Goal: Task Accomplishment & Management: Manage account settings

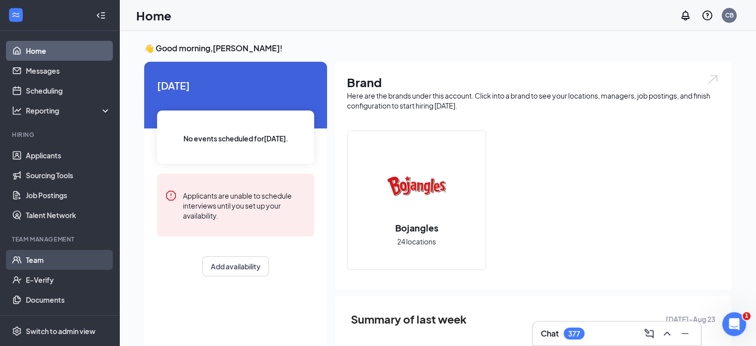
click at [49, 265] on link "Team" at bounding box center [68, 260] width 85 height 20
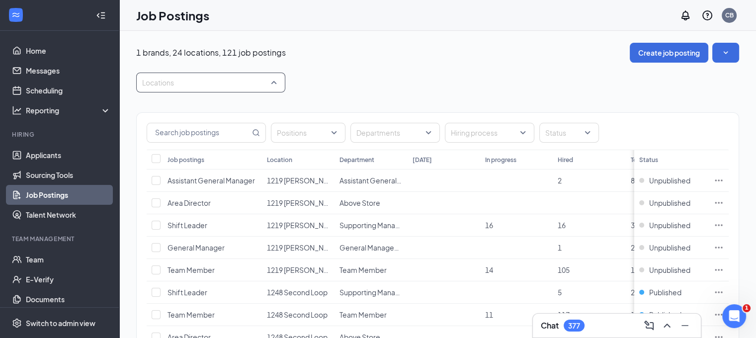
click at [273, 82] on div at bounding box center [206, 83] width 134 height 16
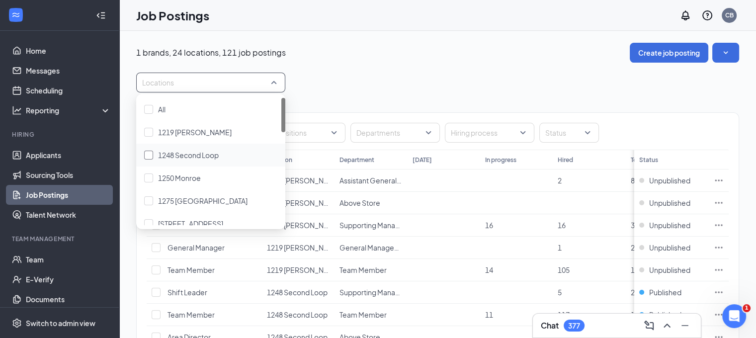
click at [152, 154] on div at bounding box center [148, 155] width 9 height 9
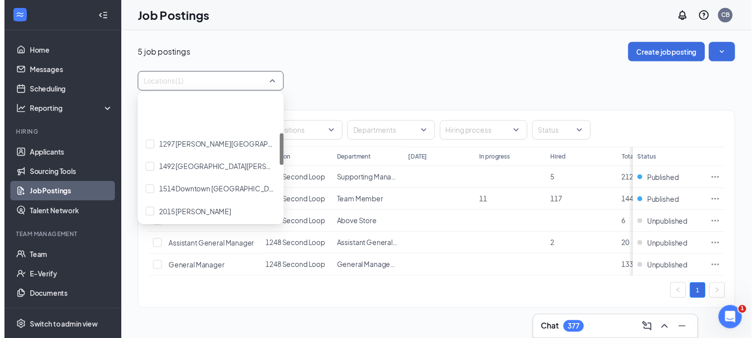
scroll to position [149, 0]
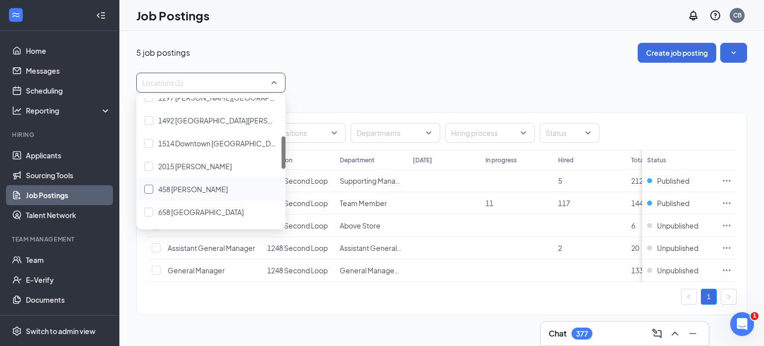
click at [150, 187] on div at bounding box center [148, 189] width 9 height 9
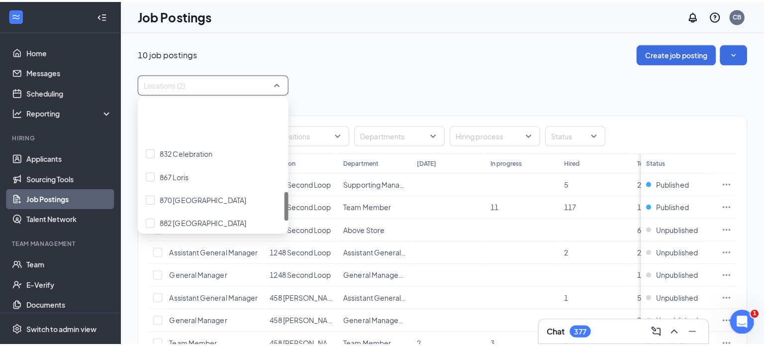
scroll to position [398, 0]
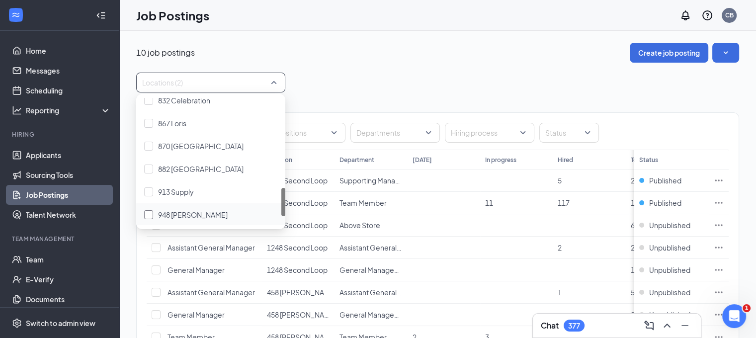
click at [148, 215] on div at bounding box center [148, 214] width 9 height 9
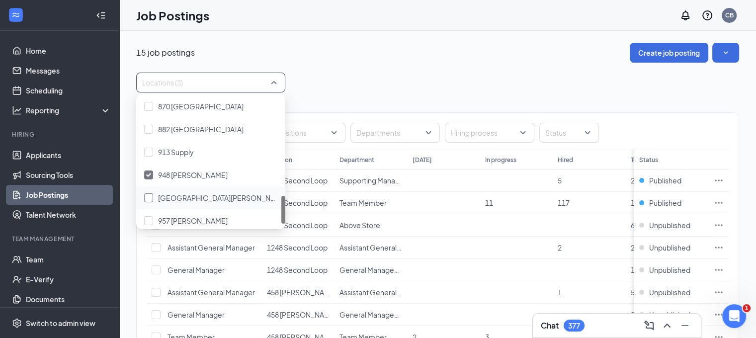
click at [146, 196] on div at bounding box center [148, 197] width 9 height 9
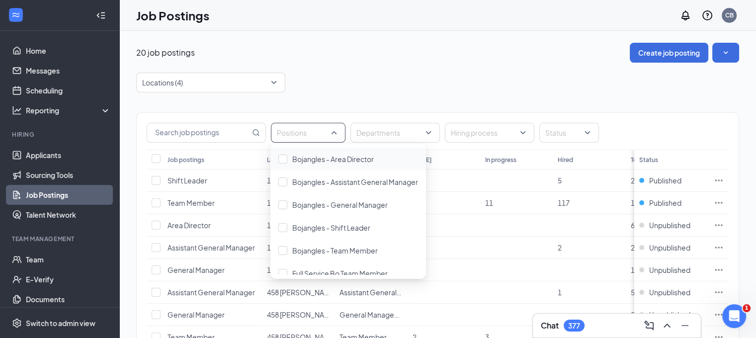
click at [336, 135] on div "Positions" at bounding box center [308, 133] width 75 height 20
click at [280, 182] on div at bounding box center [283, 182] width 9 height 9
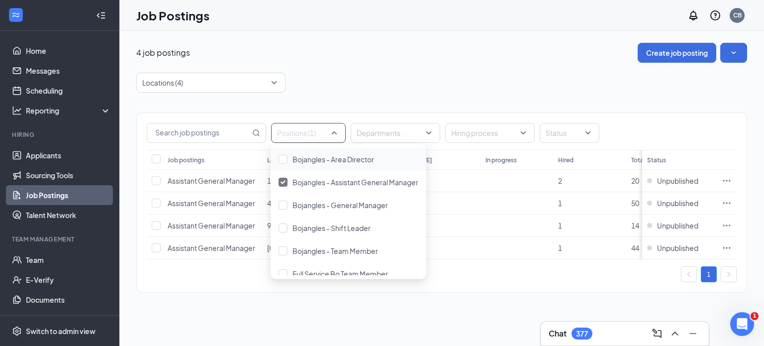
click at [282, 206] on div at bounding box center [283, 204] width 9 height 9
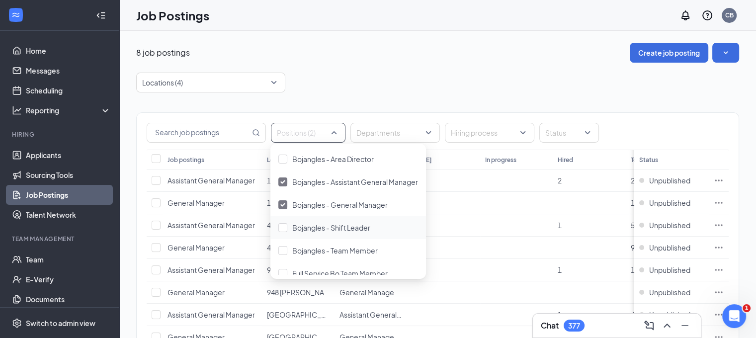
click at [284, 230] on div at bounding box center [283, 227] width 9 height 9
click at [283, 250] on div at bounding box center [283, 250] width 9 height 9
click at [282, 272] on div at bounding box center [283, 273] width 9 height 9
click at [412, 73] on div "Locations (4)" at bounding box center [437, 83] width 603 height 20
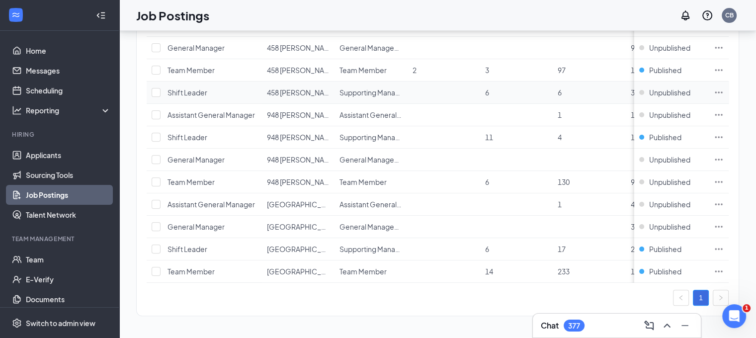
scroll to position [250, 0]
click at [659, 199] on span "Unpublished" at bounding box center [670, 204] width 41 height 10
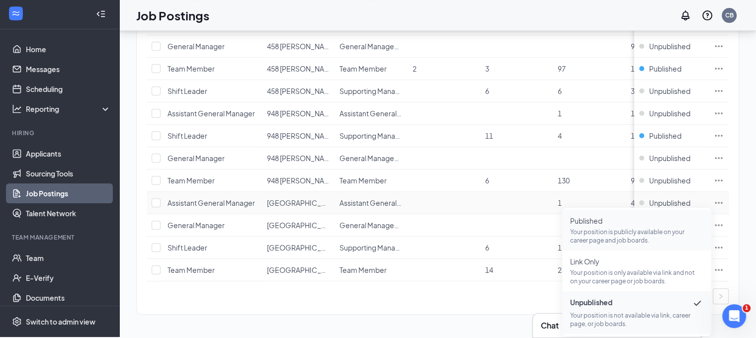
click at [627, 217] on span "Published" at bounding box center [636, 221] width 133 height 10
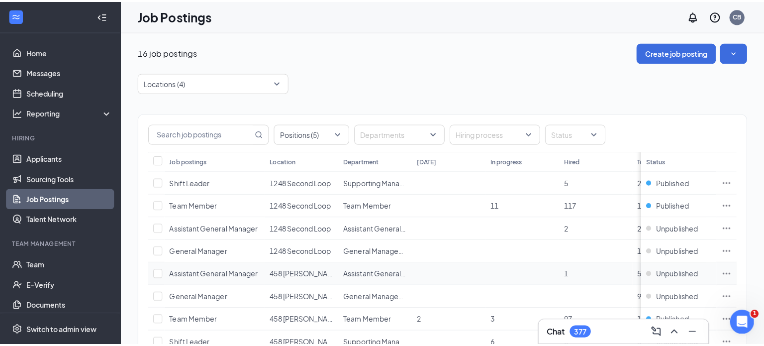
scroll to position [0, 0]
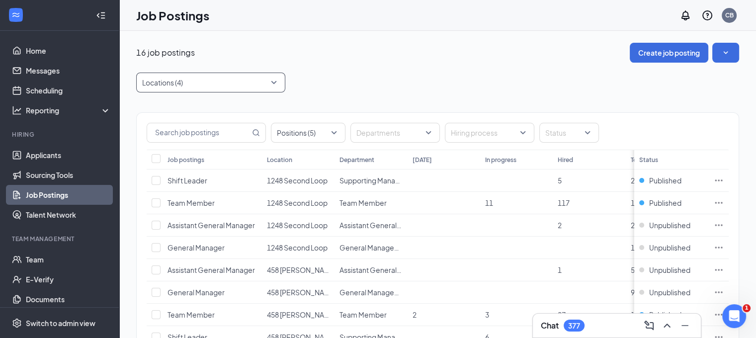
click at [273, 81] on div at bounding box center [206, 83] width 134 height 16
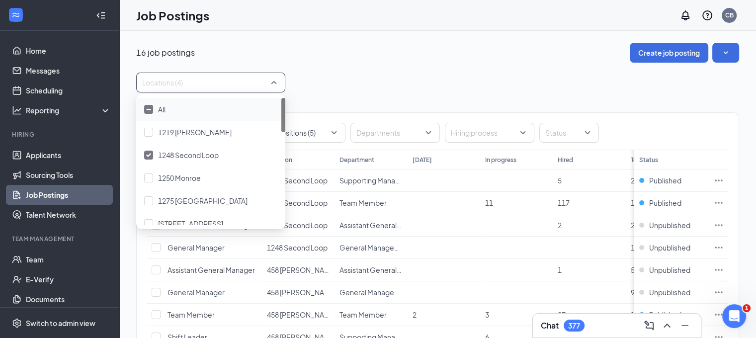
click at [148, 110] on img at bounding box center [148, 109] width 5 height 2
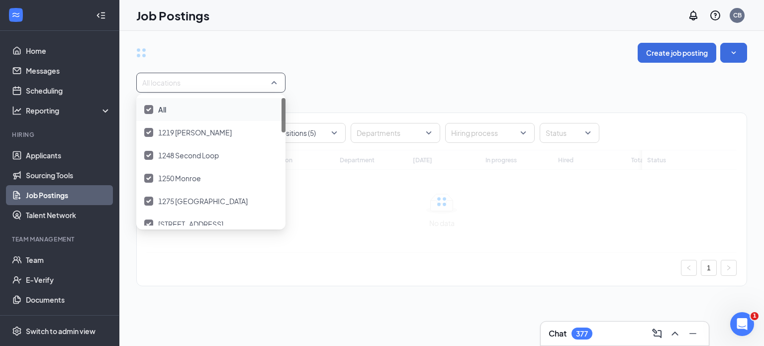
click at [147, 110] on img at bounding box center [148, 109] width 5 height 4
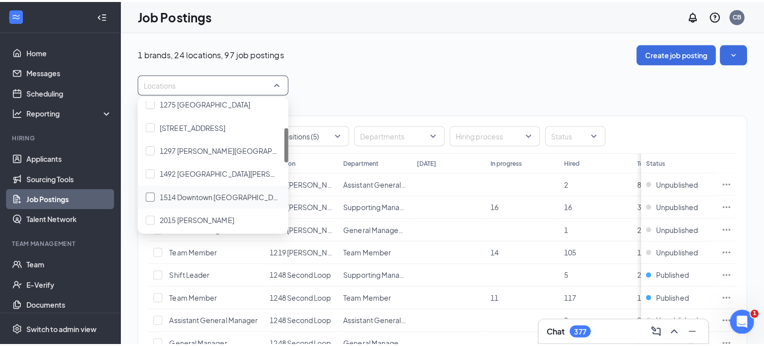
scroll to position [149, 0]
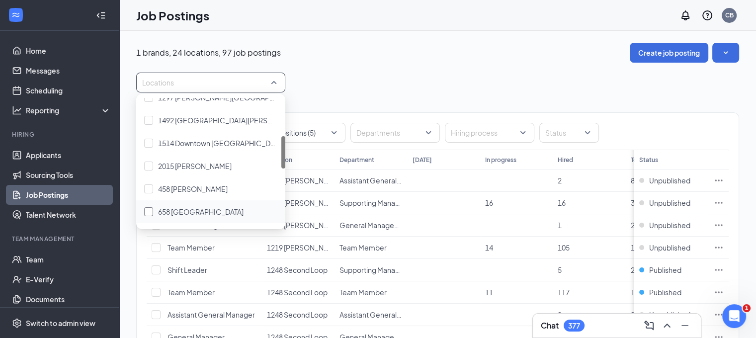
click at [152, 210] on div at bounding box center [148, 211] width 9 height 9
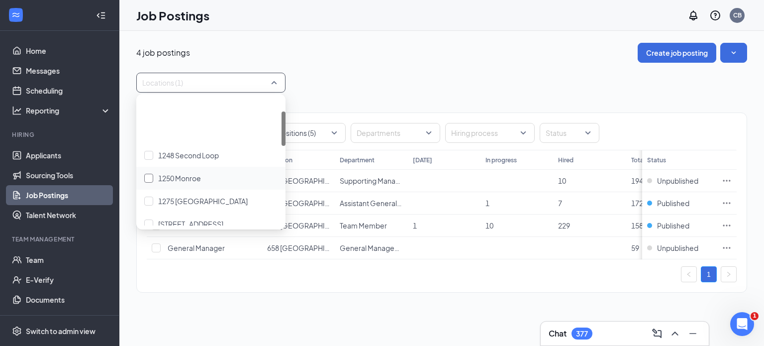
scroll to position [50, 0]
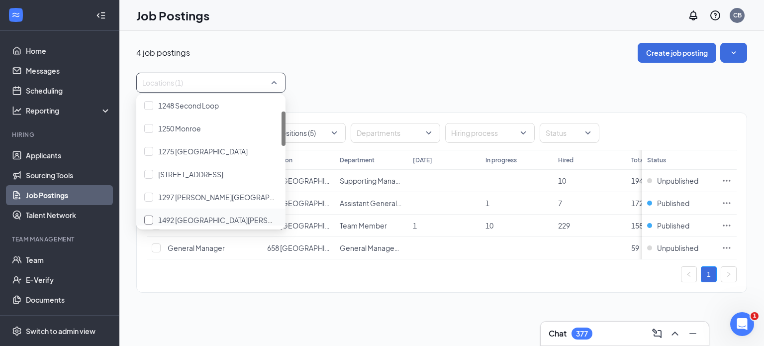
click at [147, 218] on div at bounding box center [148, 219] width 9 height 9
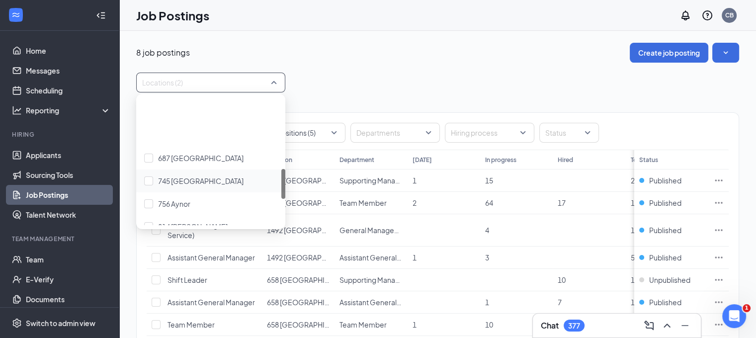
scroll to position [298, 0]
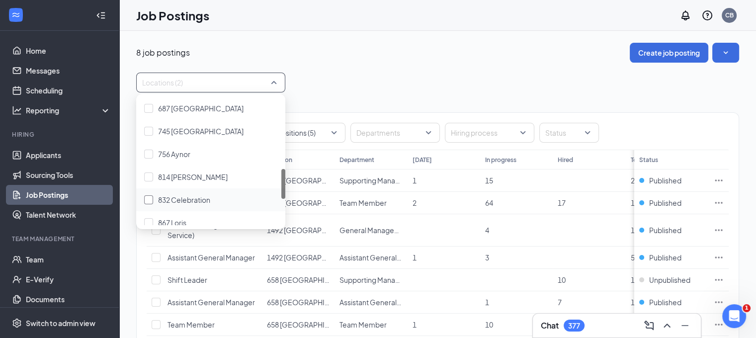
click at [151, 201] on div at bounding box center [148, 199] width 9 height 9
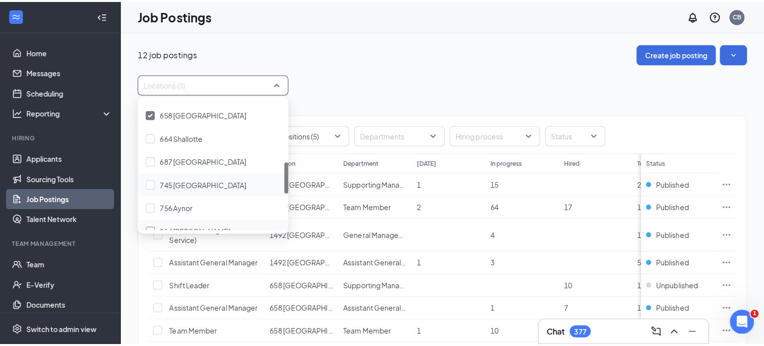
scroll to position [348, 0]
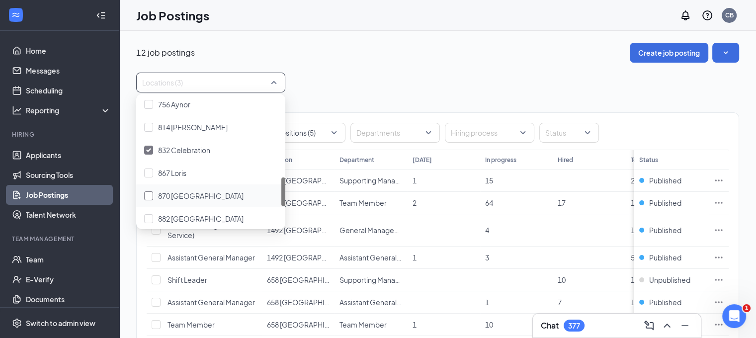
click at [149, 194] on div at bounding box center [148, 195] width 9 height 9
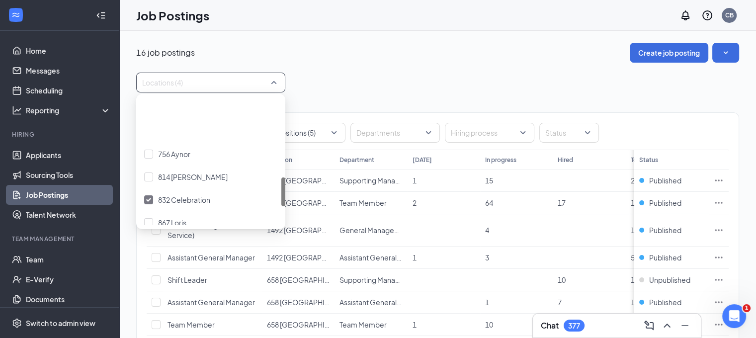
scroll to position [348, 0]
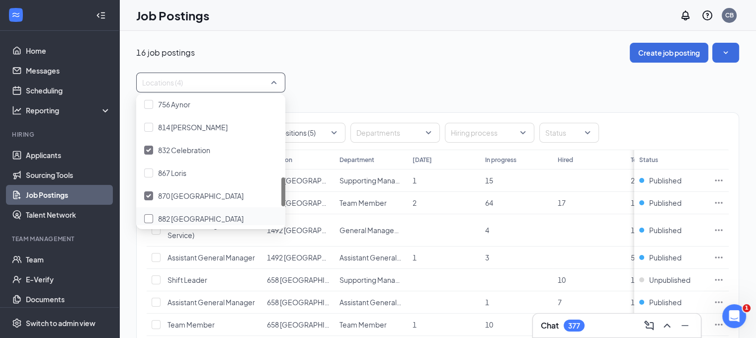
click at [152, 220] on div at bounding box center [148, 218] width 9 height 9
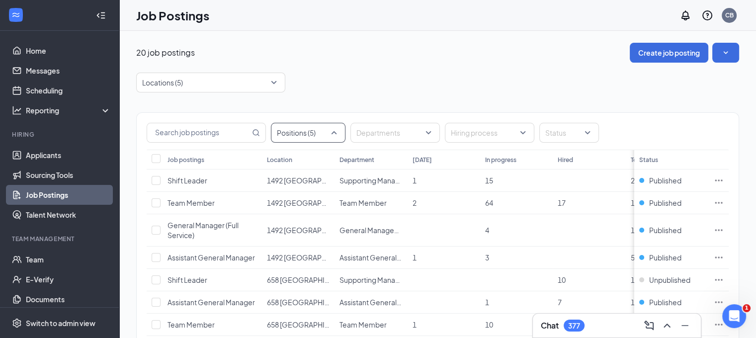
click at [332, 136] on div at bounding box center [304, 133] width 60 height 16
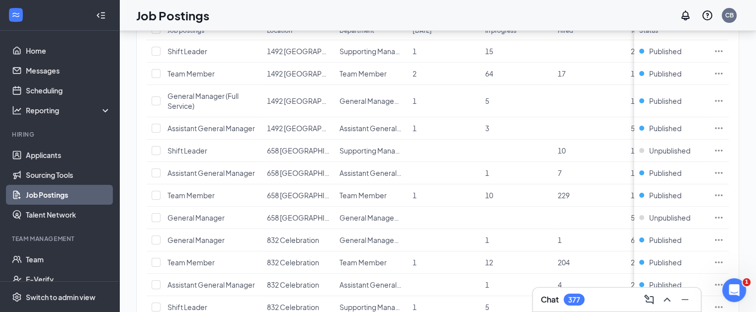
scroll to position [133, 0]
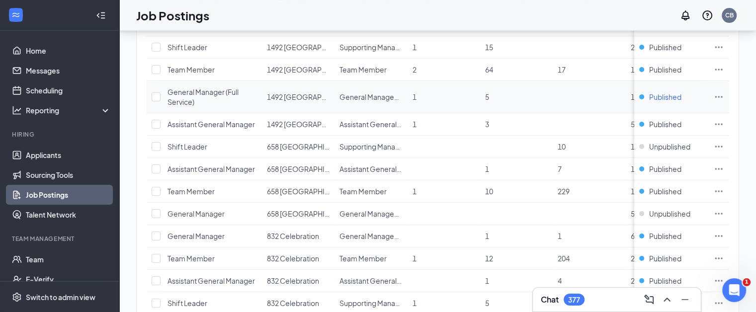
click at [670, 95] on span "Published" at bounding box center [666, 97] width 32 height 10
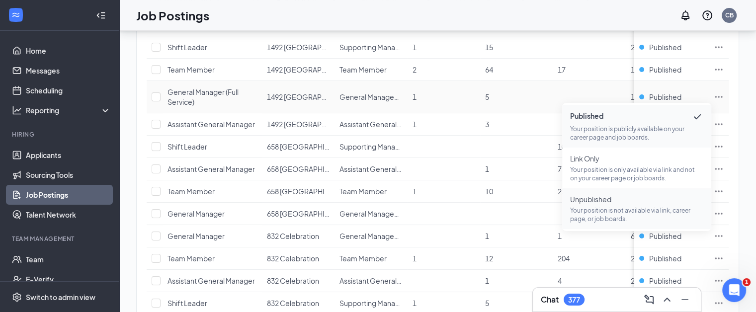
click at [655, 208] on p "Your position is not available via link, career page, or job boards." at bounding box center [636, 214] width 133 height 17
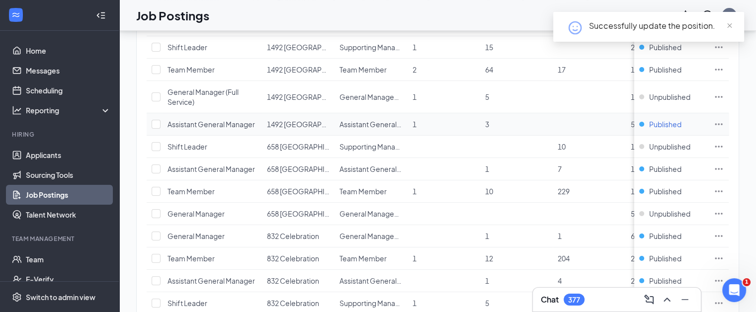
click at [667, 125] on span "Published" at bounding box center [666, 124] width 32 height 10
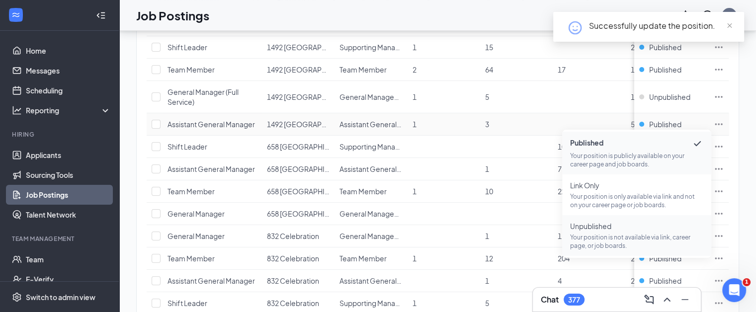
click at [621, 230] on span "Unpublished" at bounding box center [636, 226] width 133 height 10
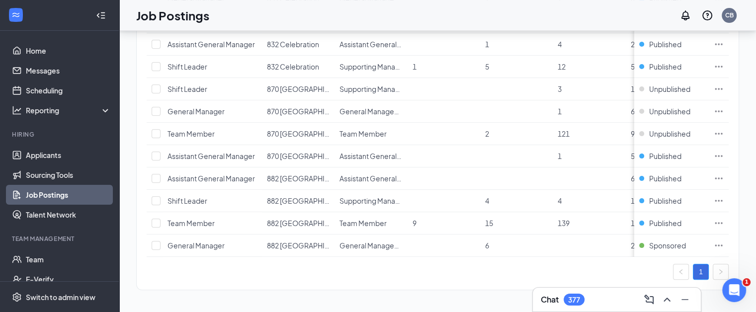
scroll to position [375, 0]
click at [673, 84] on span "Unpublished" at bounding box center [670, 89] width 41 height 10
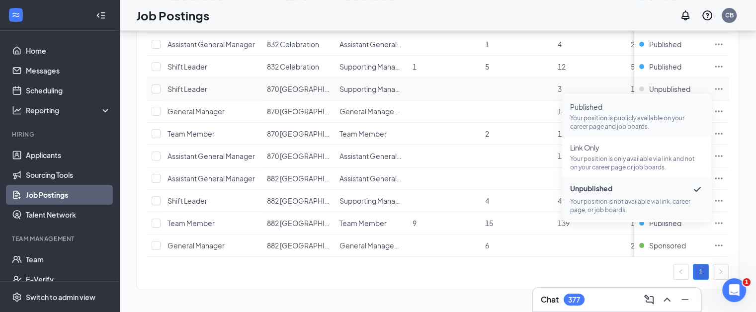
click at [611, 114] on p "Your position is publicly available on your career page and job boards." at bounding box center [636, 122] width 133 height 17
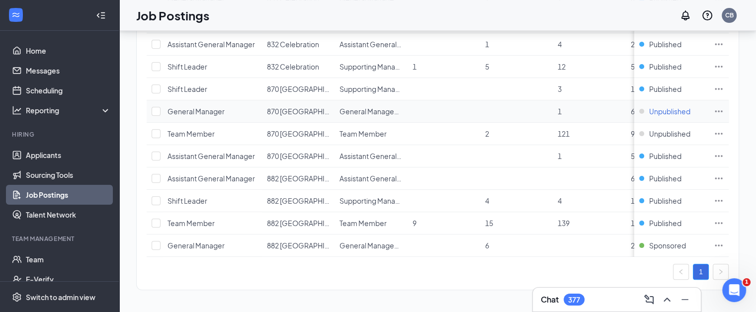
click at [676, 106] on span "Unpublished" at bounding box center [670, 111] width 41 height 10
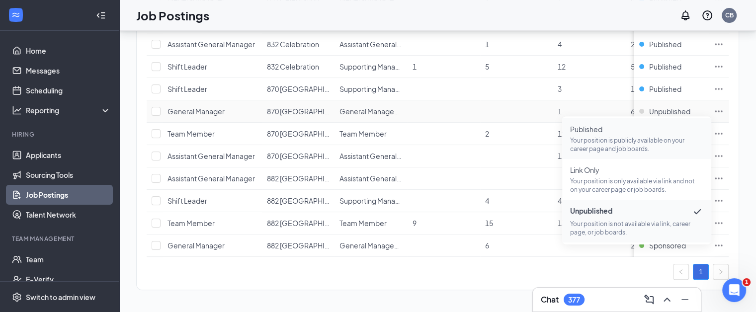
click at [599, 137] on p "Your position is publicly available on your career page and job boards." at bounding box center [636, 144] width 133 height 17
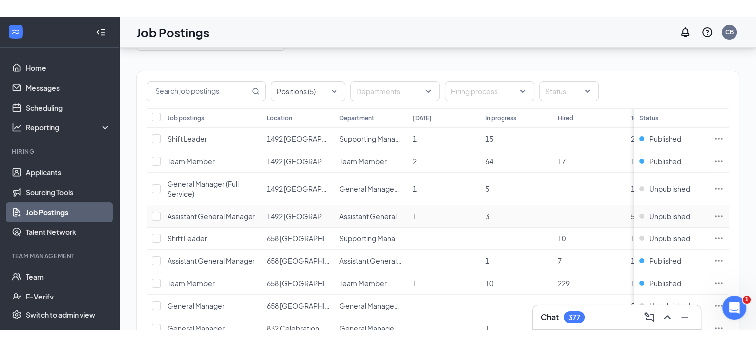
scroll to position [0, 0]
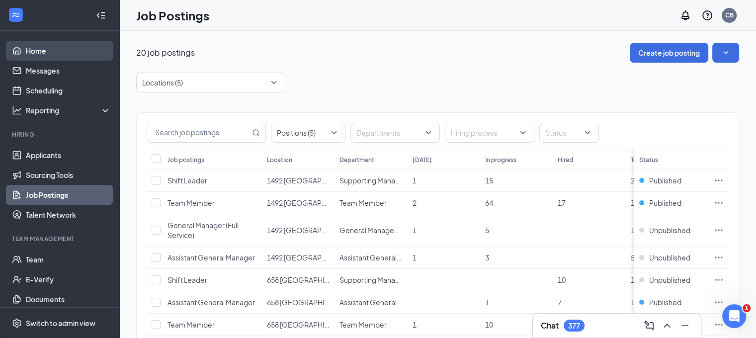
click at [41, 50] on link "Home" at bounding box center [68, 51] width 85 height 20
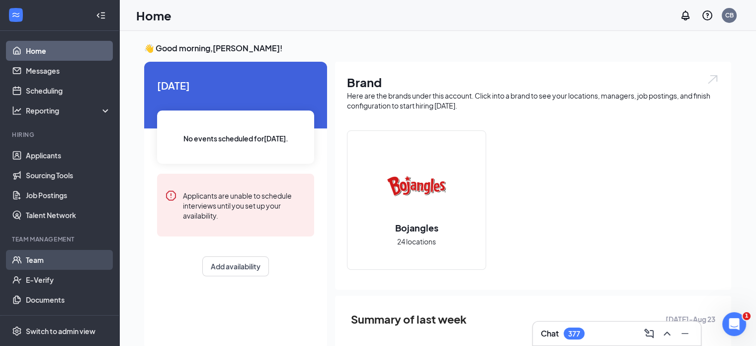
click at [50, 266] on link "Team" at bounding box center [68, 260] width 85 height 20
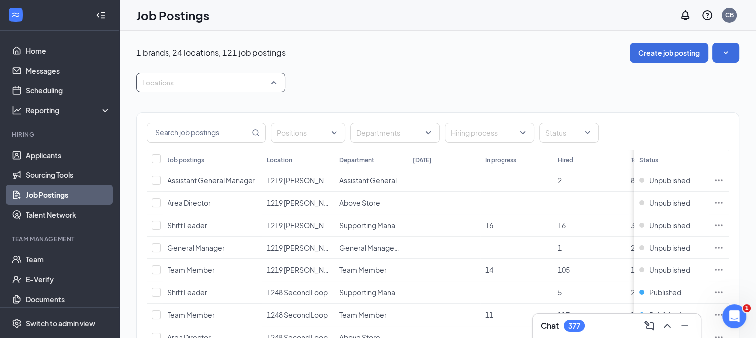
click at [274, 85] on div "Locations" at bounding box center [210, 83] width 149 height 20
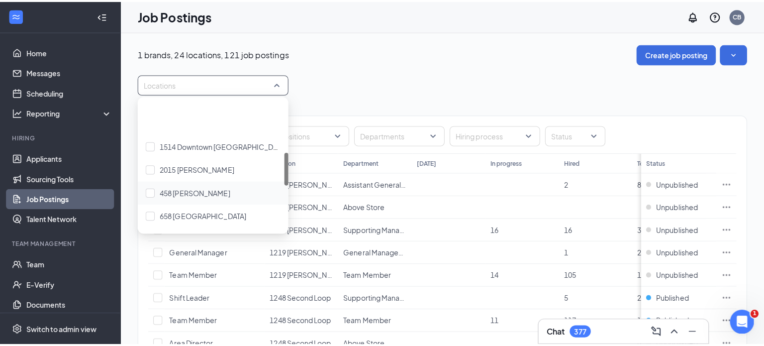
scroll to position [199, 0]
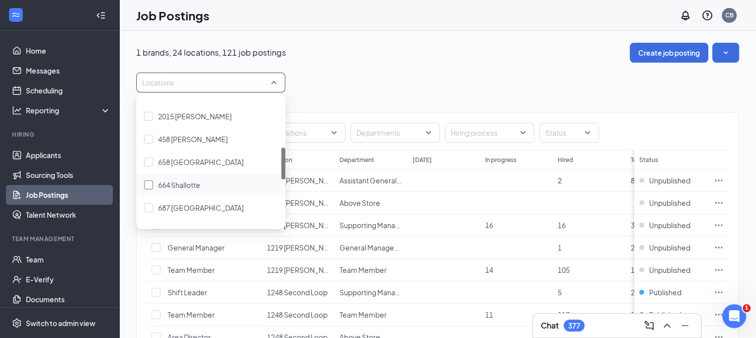
click at [149, 185] on div at bounding box center [148, 185] width 9 height 9
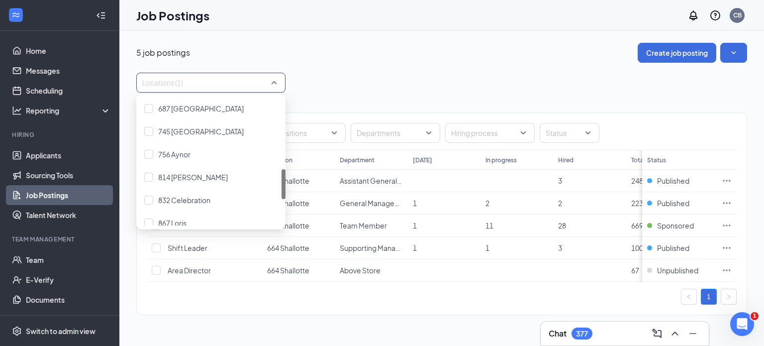
scroll to position [348, 0]
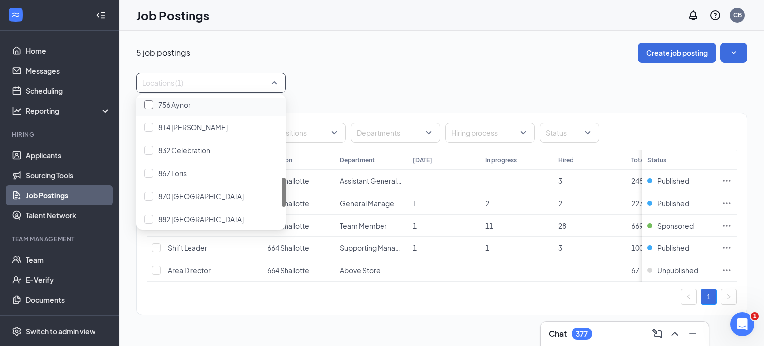
click at [150, 104] on div at bounding box center [148, 104] width 9 height 9
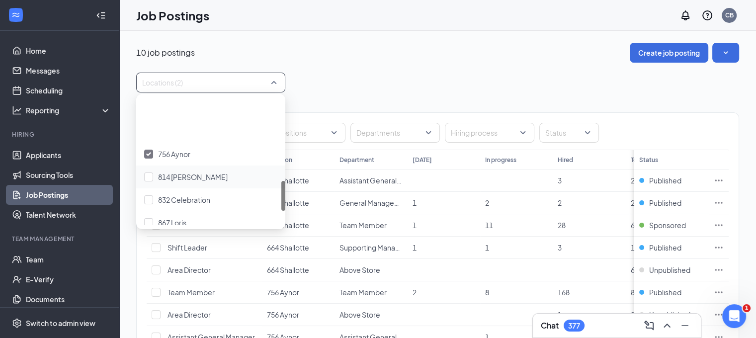
scroll to position [348, 0]
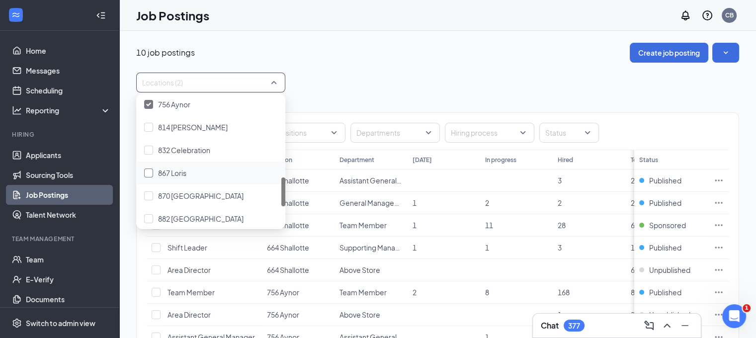
click at [148, 173] on div at bounding box center [148, 173] width 9 height 9
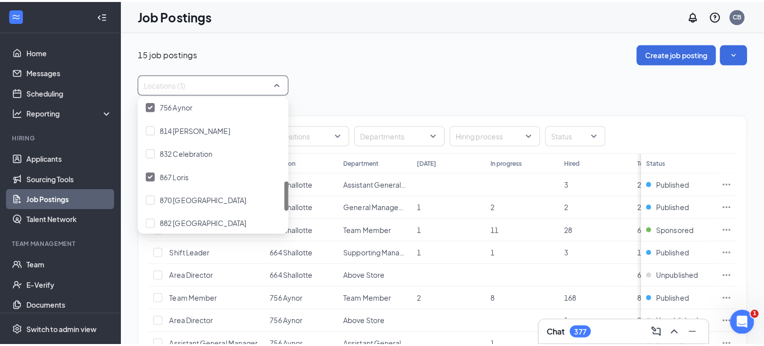
scroll to position [398, 0]
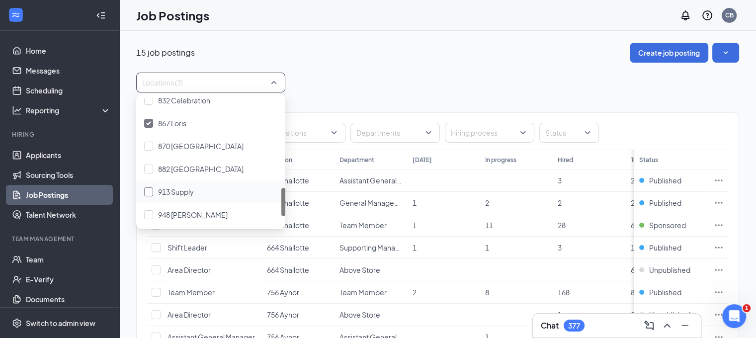
click at [145, 188] on div at bounding box center [148, 192] width 9 height 9
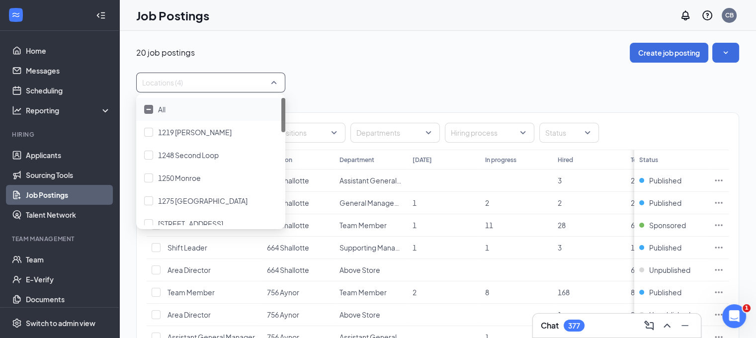
click at [372, 85] on div "Locations (4)" at bounding box center [437, 83] width 603 height 20
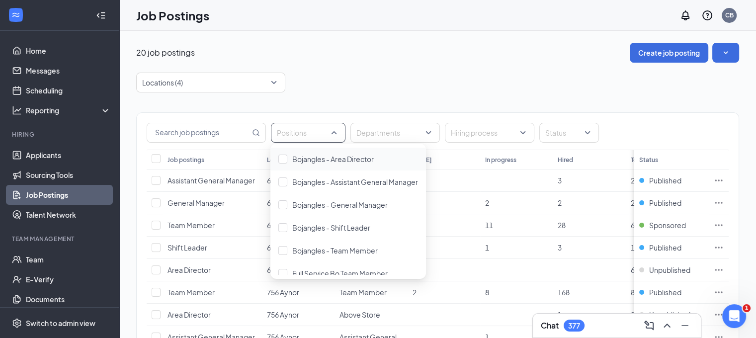
click at [334, 134] on div "Positions" at bounding box center [308, 133] width 75 height 20
click at [284, 180] on div at bounding box center [283, 182] width 9 height 9
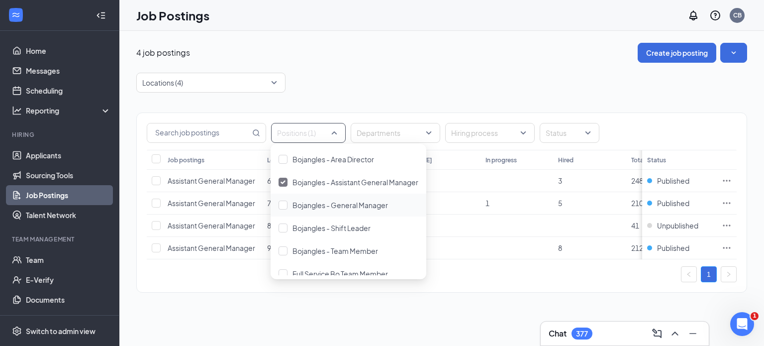
click at [285, 203] on div at bounding box center [283, 204] width 9 height 9
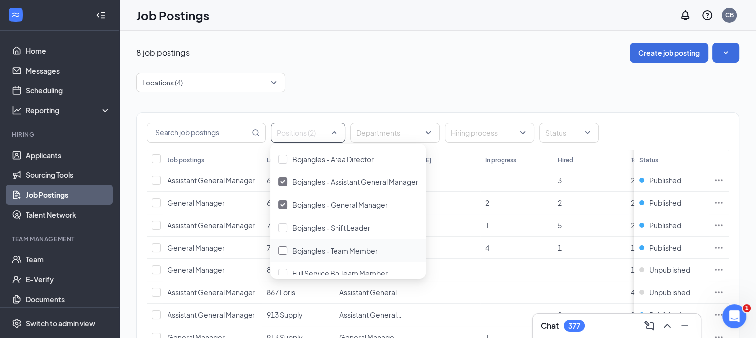
click at [282, 248] on div at bounding box center [283, 250] width 9 height 9
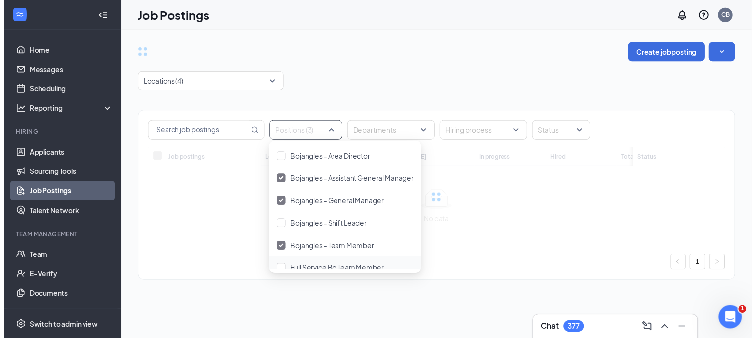
scroll to position [10, 0]
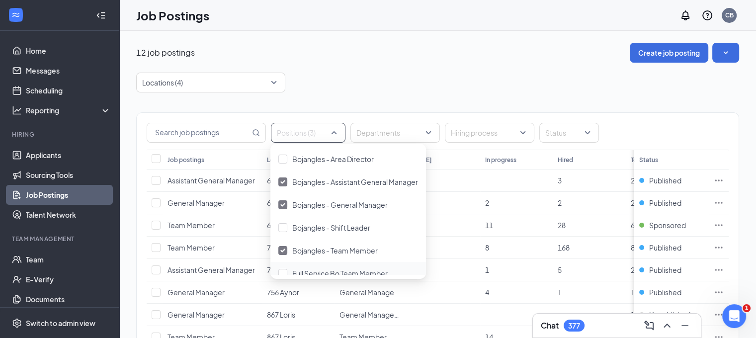
click at [282, 263] on div "Full Service Bo Team Member" at bounding box center [349, 273] width 156 height 23
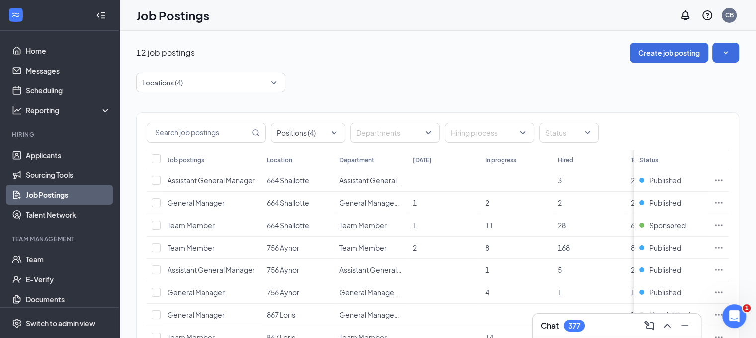
click at [386, 76] on div "Locations (4)" at bounding box center [437, 83] width 603 height 20
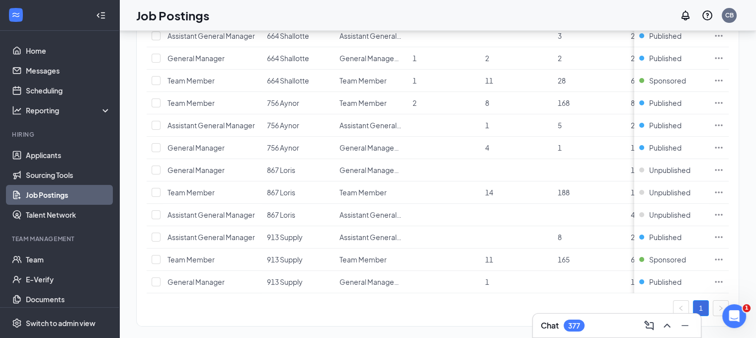
scroll to position [142, 0]
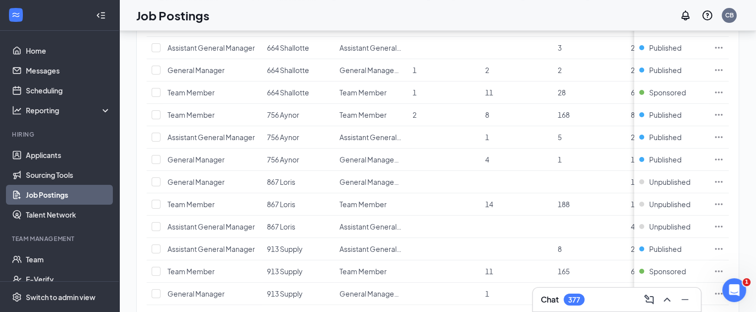
scroll to position [135, 0]
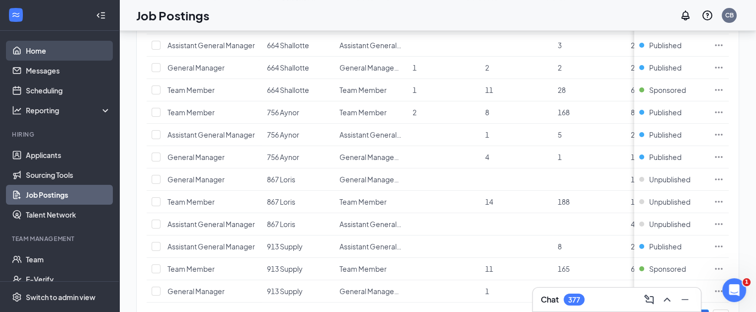
click at [31, 53] on link "Home" at bounding box center [68, 51] width 85 height 20
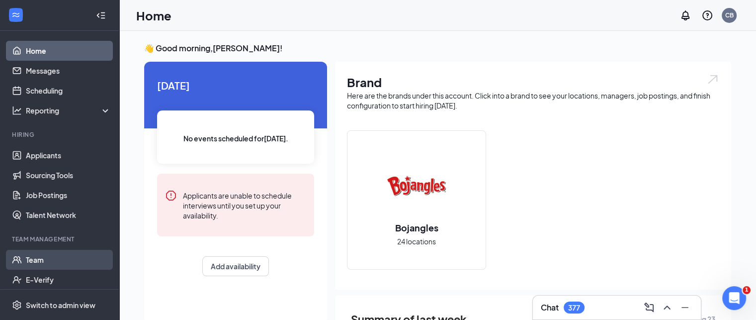
click at [64, 263] on link "Team" at bounding box center [68, 260] width 85 height 20
click at [377, 21] on div "Home CB" at bounding box center [437, 15] width 637 height 31
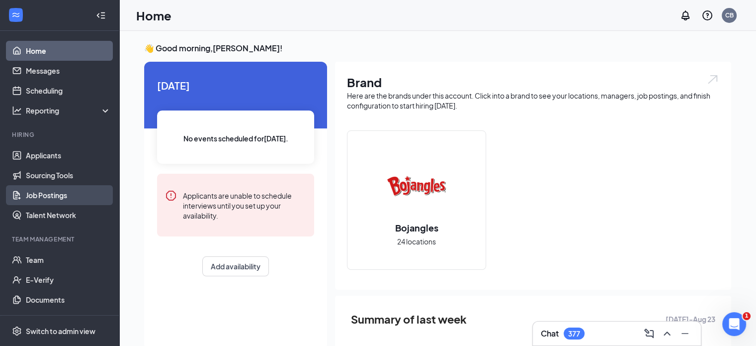
click at [54, 196] on link "Job Postings" at bounding box center [68, 195] width 85 height 20
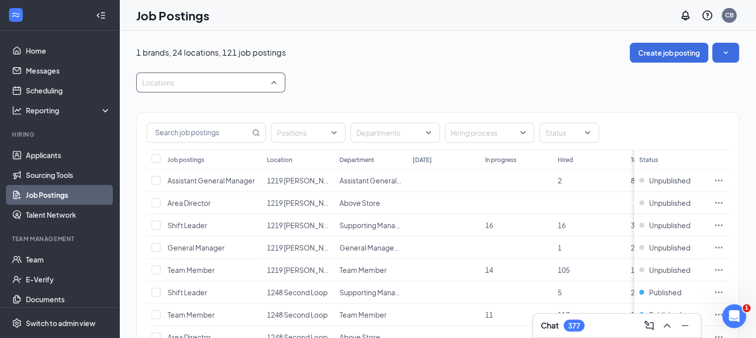
click at [231, 91] on div "Locations" at bounding box center [210, 83] width 149 height 20
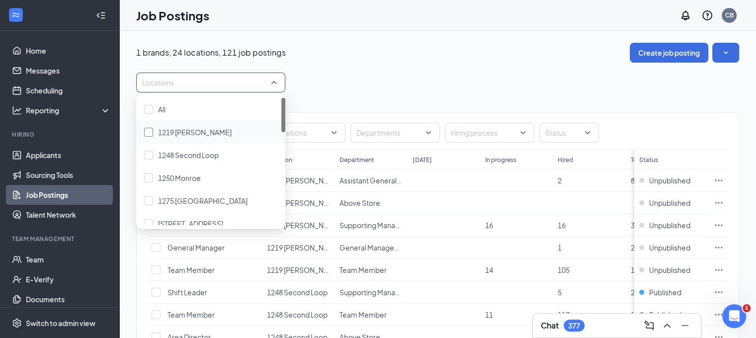
click at [150, 132] on div at bounding box center [148, 132] width 9 height 9
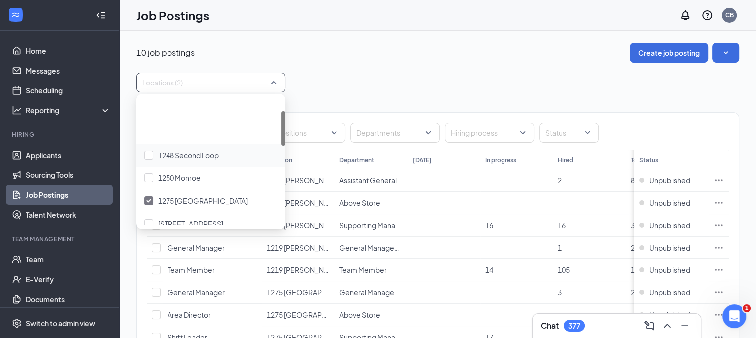
scroll to position [50, 0]
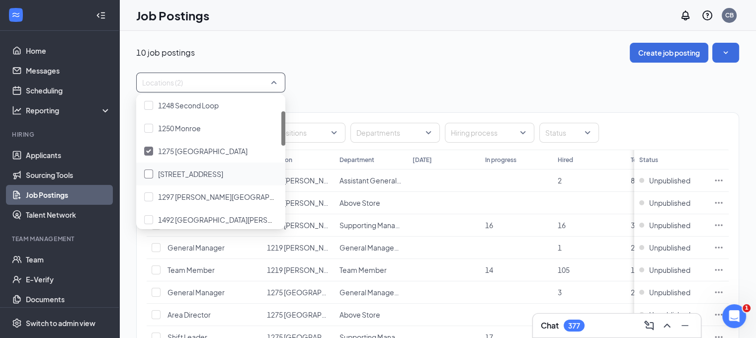
click at [149, 173] on div at bounding box center [148, 174] width 9 height 9
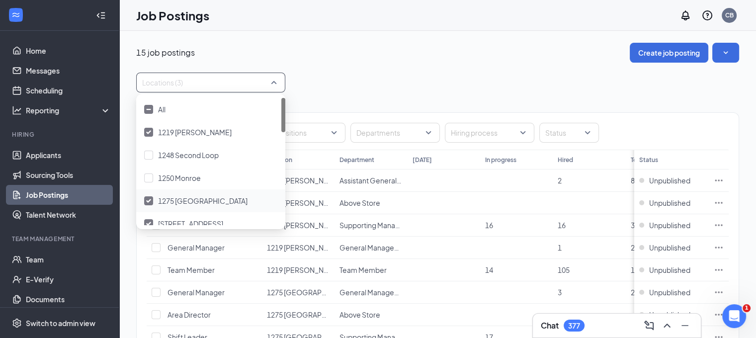
scroll to position [99, 0]
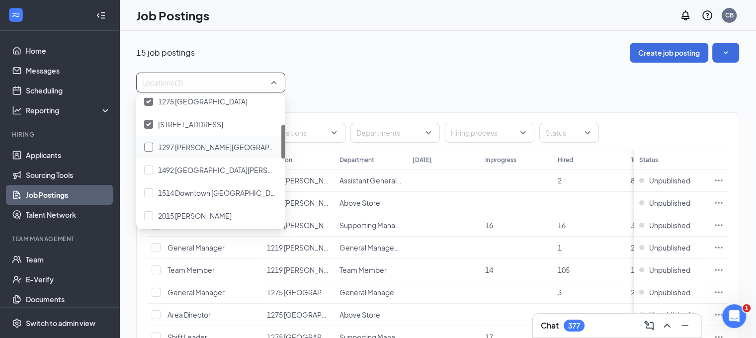
click at [151, 147] on div at bounding box center [148, 147] width 9 height 9
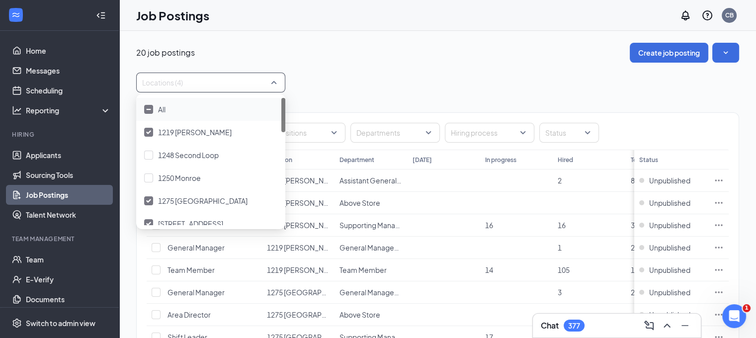
click at [416, 89] on div "Locations (4)" at bounding box center [437, 83] width 603 height 20
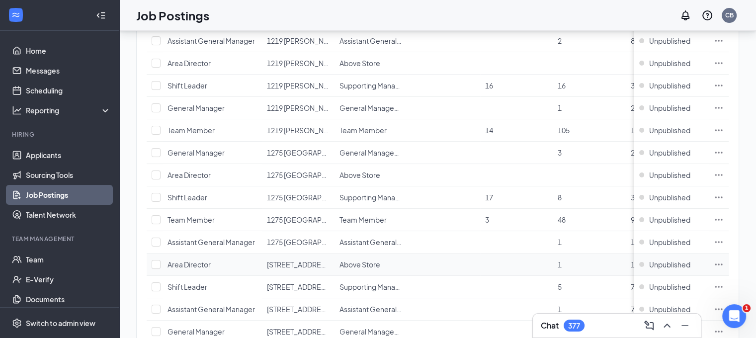
scroll to position [90, 0]
